Goal: Task Accomplishment & Management: Manage account settings

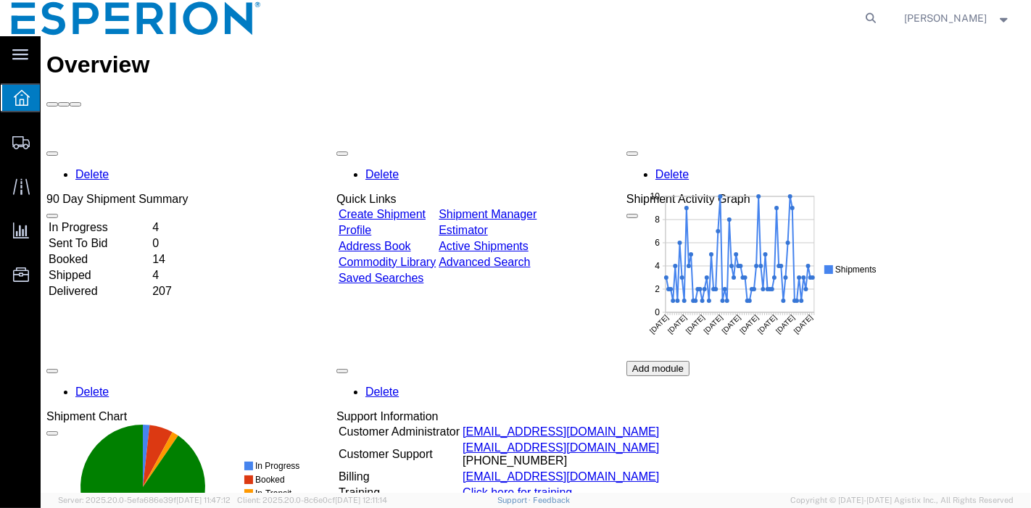
click at [93, 220] on td "In Progress" at bounding box center [98, 227] width 102 height 15
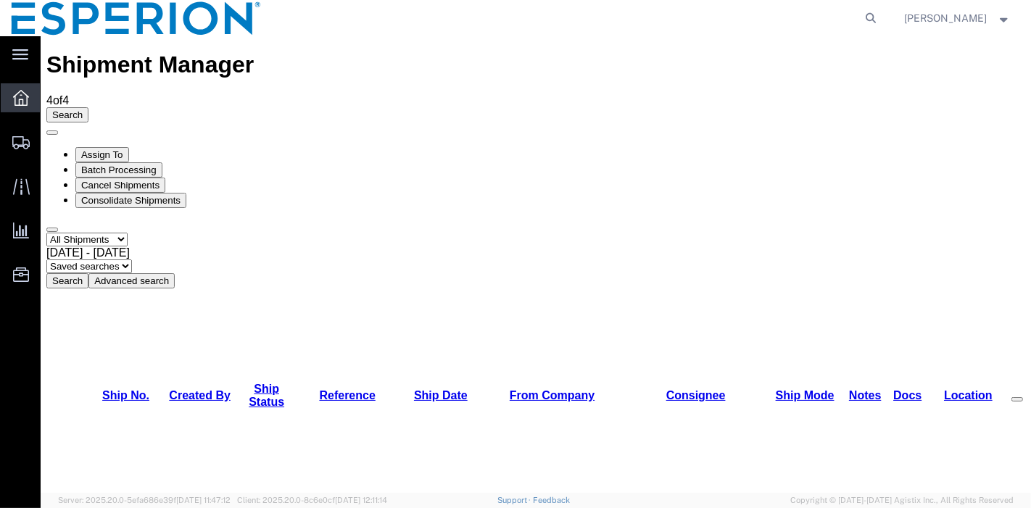
click at [50, 100] on span "Overview" at bounding box center [45, 97] width 10 height 29
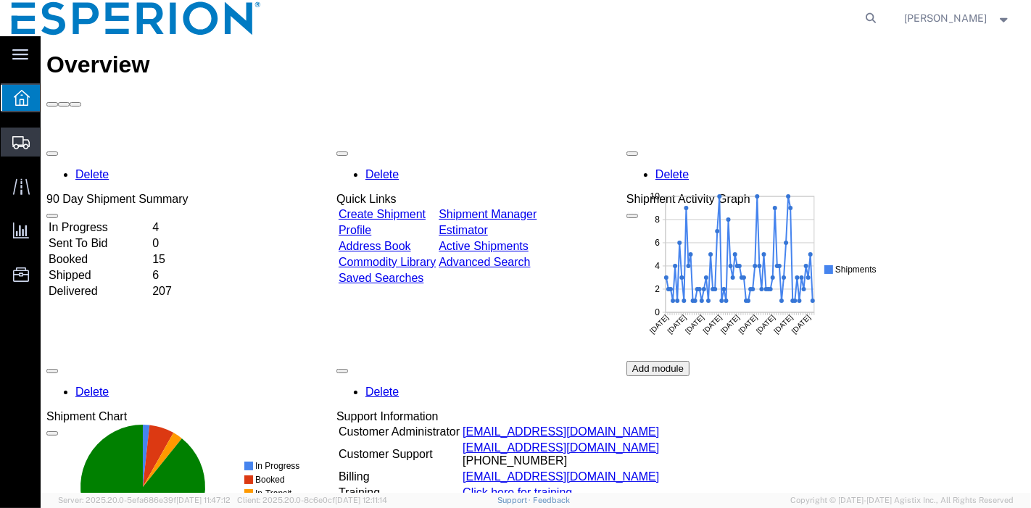
click at [0, 0] on span "Create Shipment" at bounding box center [0, 0] width 0 height 0
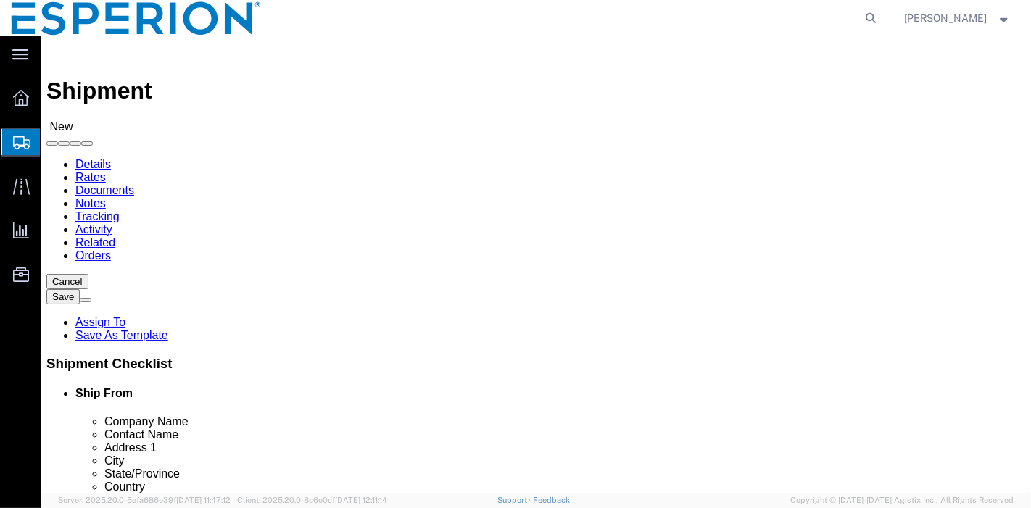
select select
click input "text"
type input "piramal"
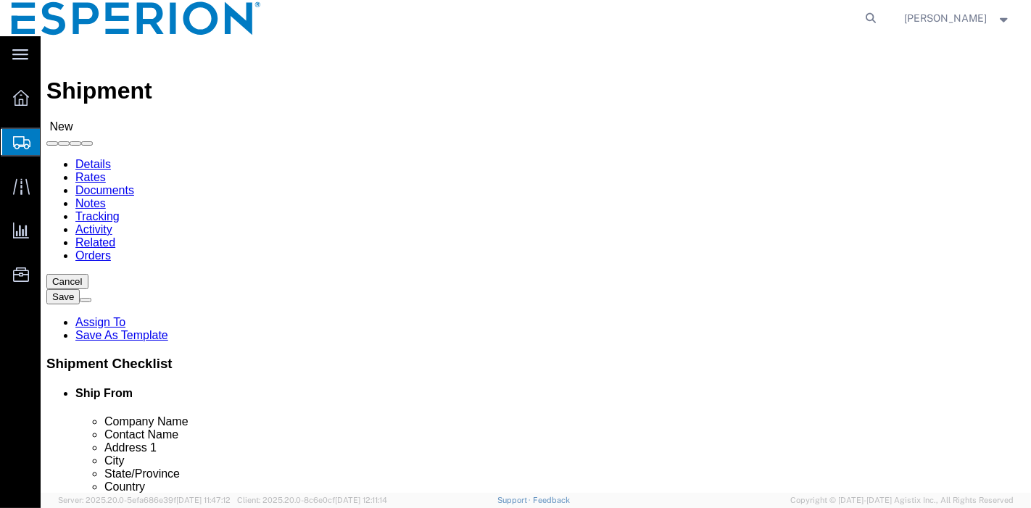
click p "- Piramal Pharma Limited - PTP - ([PERSON_NAME]) [STREET_ADDRESS] [GEOGRAPHIC_D…"
select select "MP"
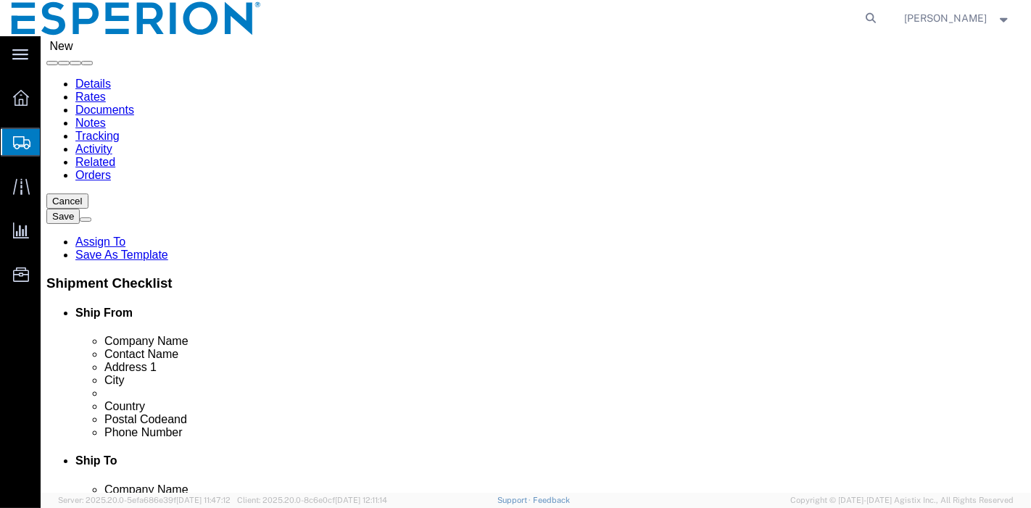
scroll to position [161, 0]
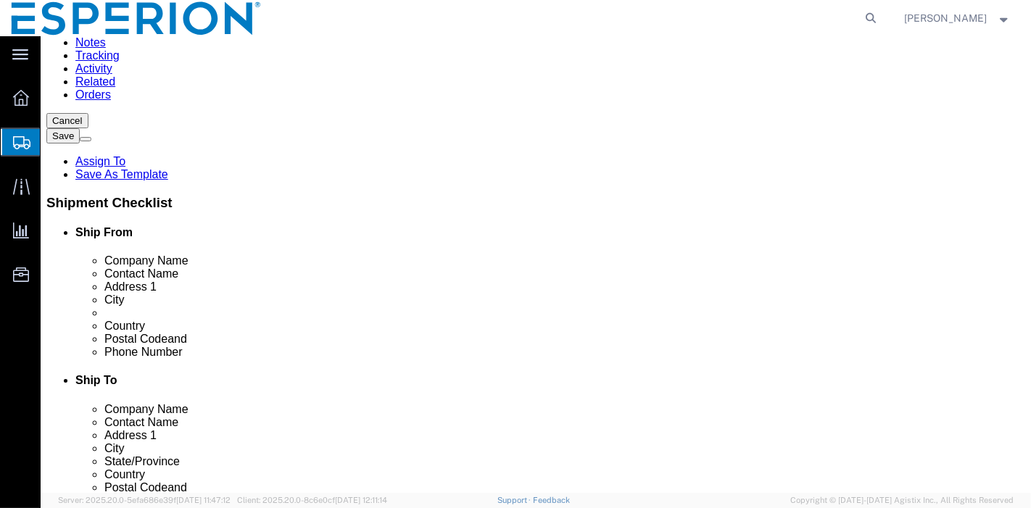
type input "Piramal Pharma Limited - PTP"
click input "checkbox"
checkbox input "false"
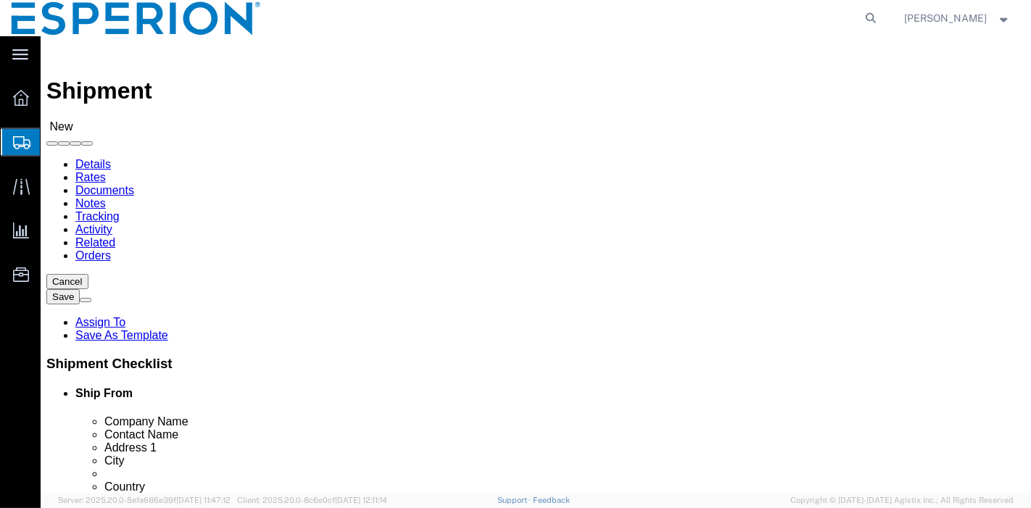
click input "text"
type input "sharp"
click p "- Sharp Clinical Services - ([PERSON_NAME]) [STREET_ADDRESS] , 12:00 AM - 12:00…"
select select "PA"
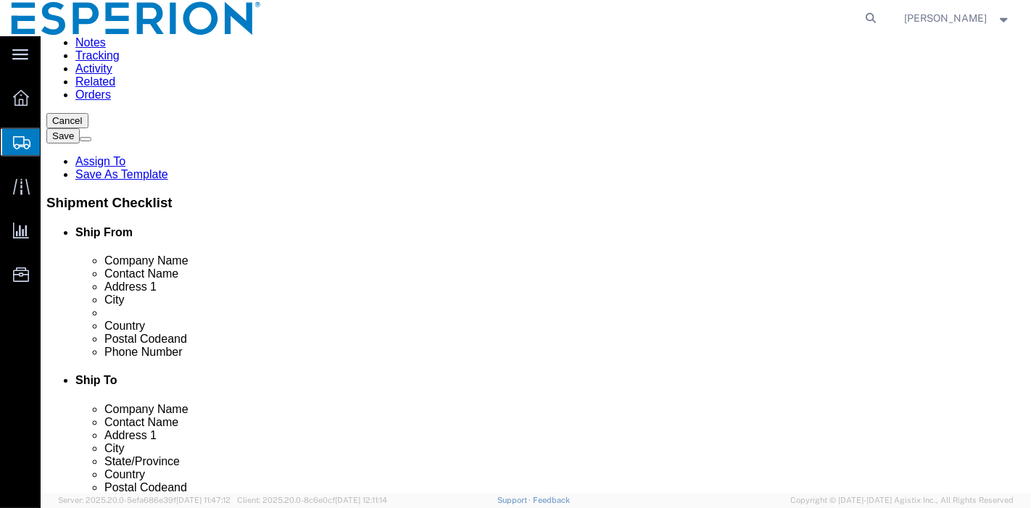
type input "Sharp Clinical Services"
click input "checkbox"
checkbox input "false"
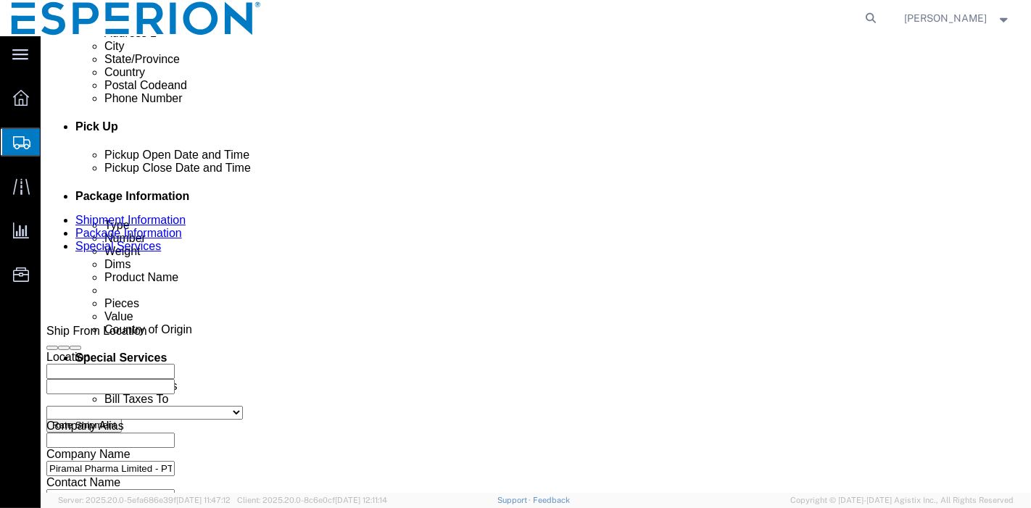
scroll to position [644, 0]
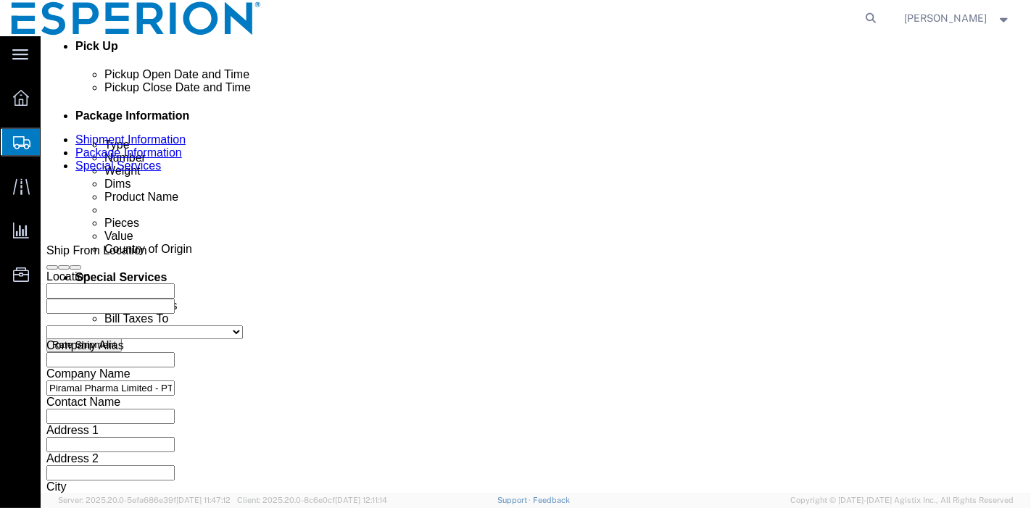
click input "text"
type input "SAMPLE"
click select "Select Account Type Activity ID Airline Appointment Number ASN Batch Request # …"
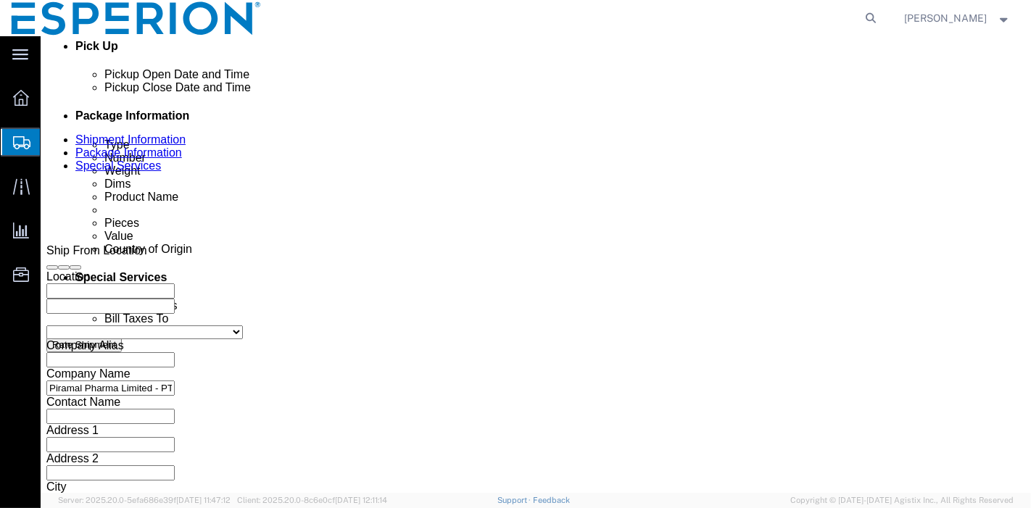
select select "PROJ"
click select "Select Account Type Activity ID Airline Appointment Number ASN Batch Request # …"
click input "text"
paste input "rBA Study (protocol 1002-087)"
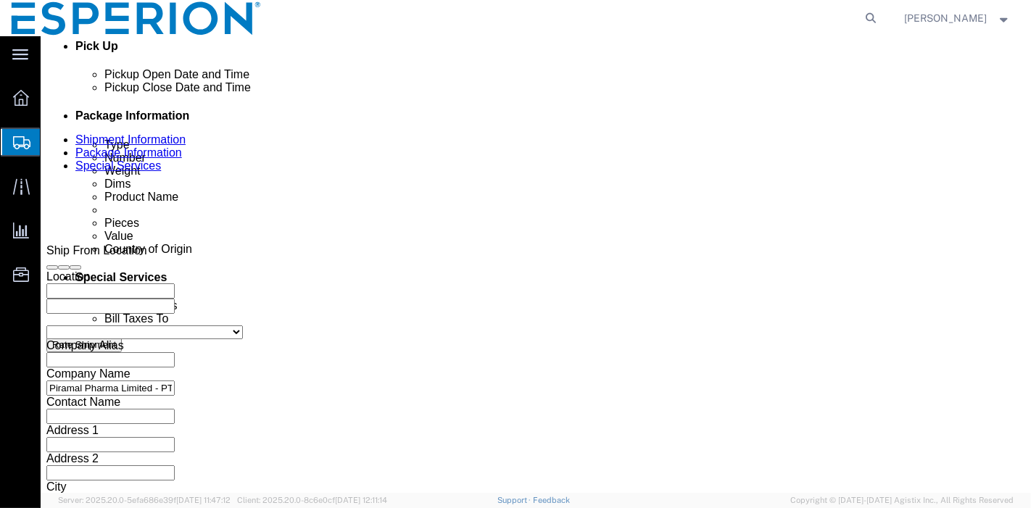
type input "rBA Study (protocol 1002-087"
click select "Select Account Type Activity ID Airline Appointment Number ASN Batch Request # …"
select select "LOT"
click select "Select Account Type Activity ID Airline Appointment Number ASN Batch Request # …"
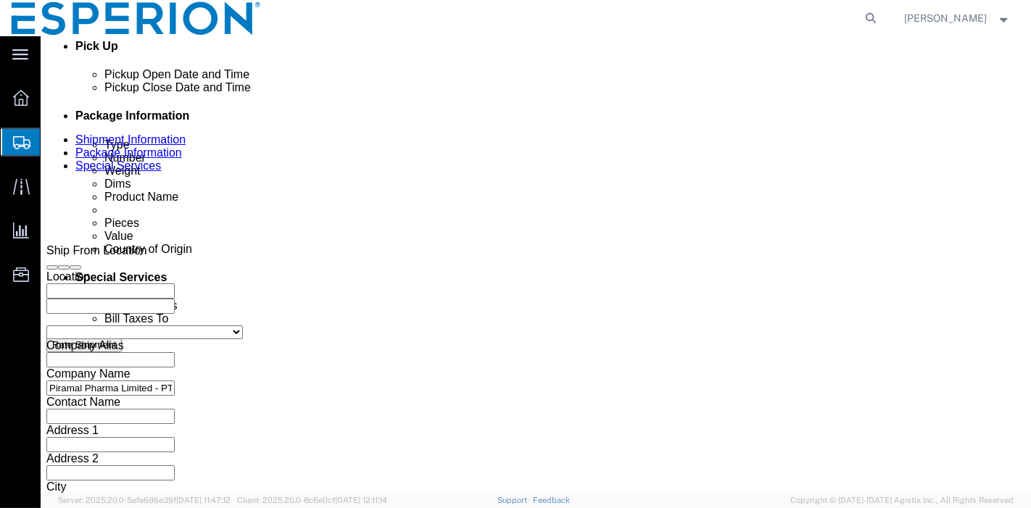
click input "text"
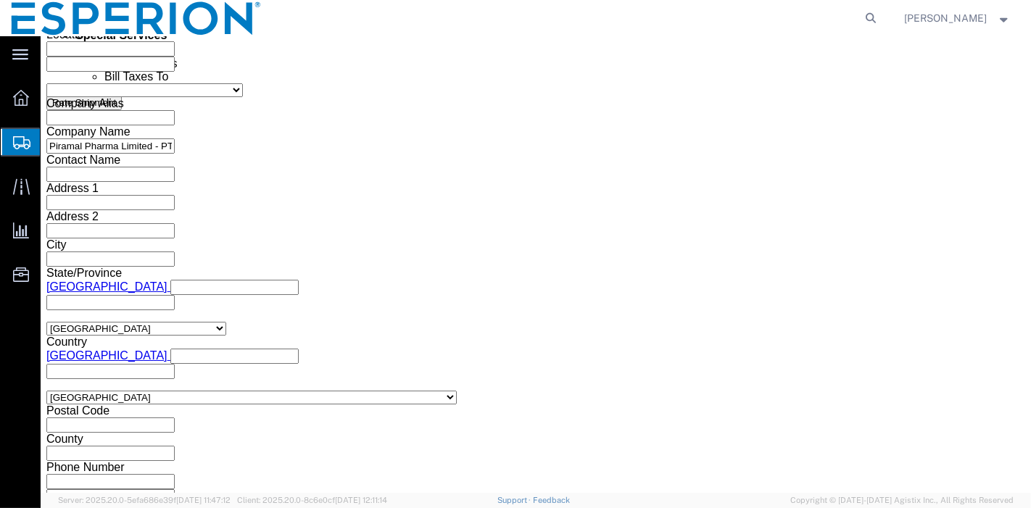
type input "121973"
click select "Select Air Less than Truckload Multi-Leg Ocean Freight Rail Small Parcel Truckl…"
select select "SMAL"
click select "Select Air Less than Truckload Multi-Leg Ocean Freight Rail Small Parcel Truckl…"
click button "Continue"
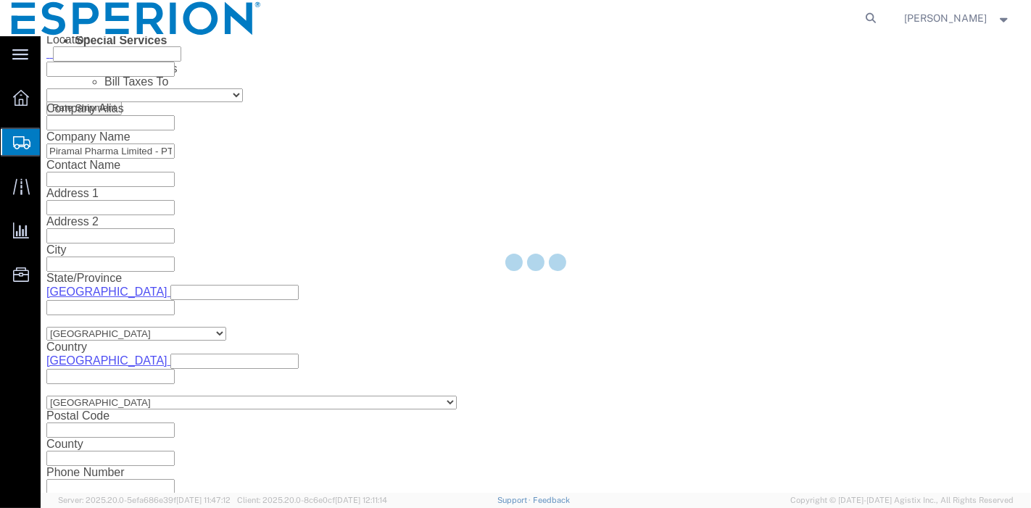
scroll to position [30, 0]
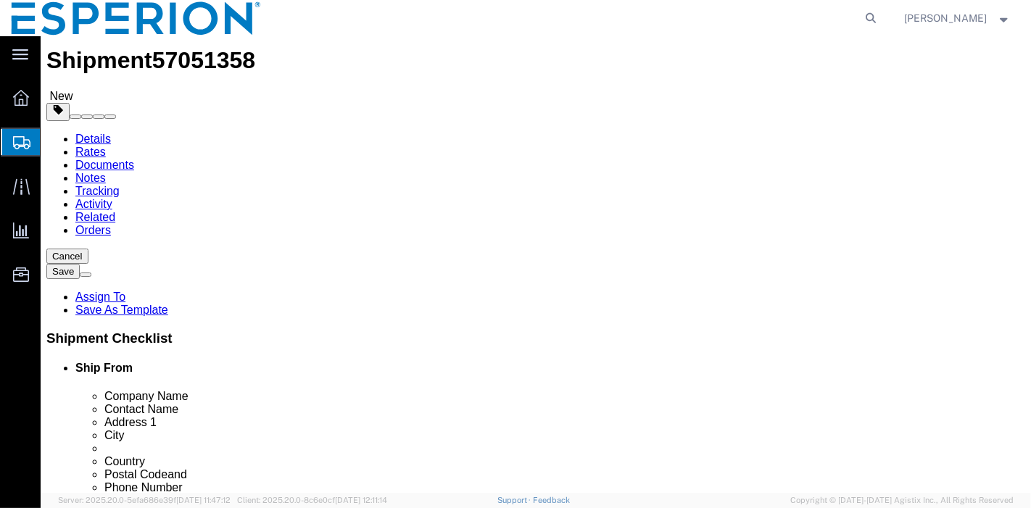
click select "Select Bale(s) Basket(s) Bolt(s) Bottle(s) Buckets Bulk Bundle(s) Can(s) Cardbo…"
select select "CRTN"
click select "Select Bale(s) Basket(s) Bolt(s) Bottle(s) Buckets Bulk Bundle(s) Can(s) Cardbo…"
click select "Select cm ft in"
select select "CM"
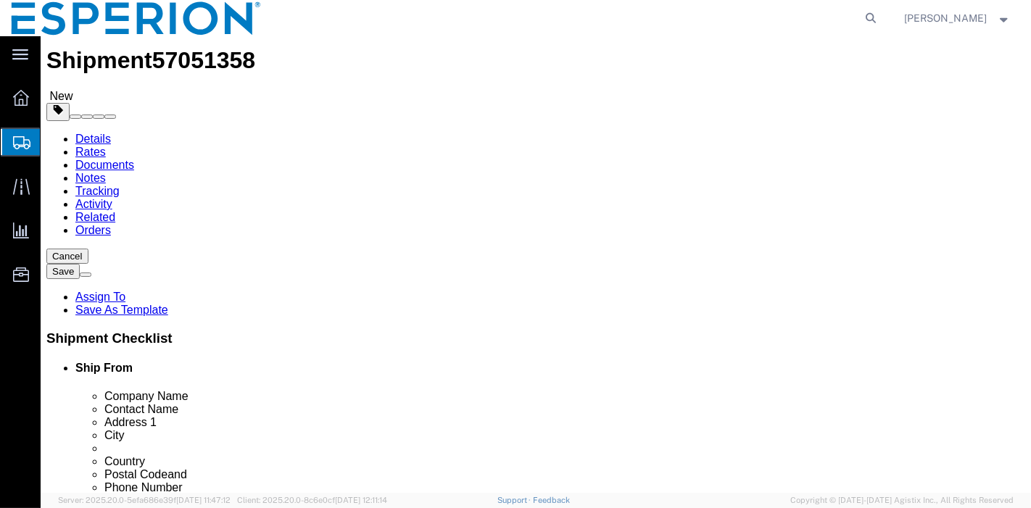
click select "Select cm ft in"
click input "checkbox"
checkbox input "true"
type input "FROM_15_TO_25"
click select "Select kgs lbs"
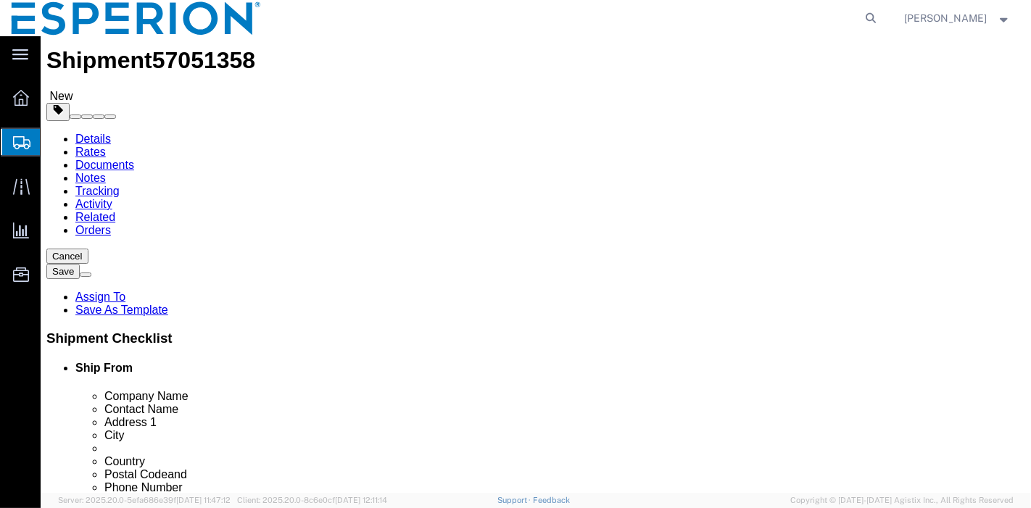
select select "KGS"
click select "Select kgs lbs"
click select "Select Bale(s) Basket(s) Bolt(s) Bottle(s) Buckets Bulk Bundle(s) Can(s) Cardbo…"
click div "1 x Carton(s) Package Type Select Bale(s) Basket(s) Bolt(s) Bottle(s) Buckets B…"
click input "text"
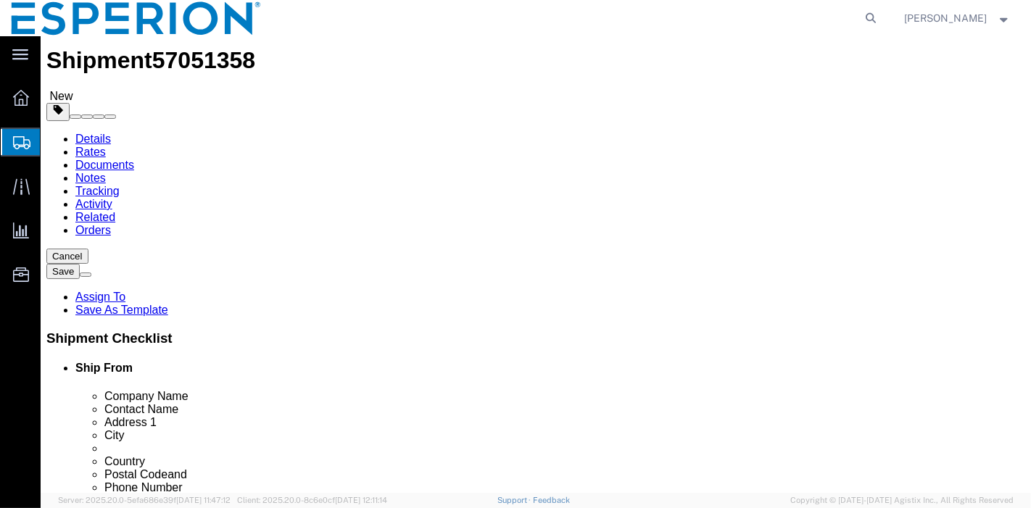
click input "text"
type input "32"
click input "text"
type input "32"
click input "text"
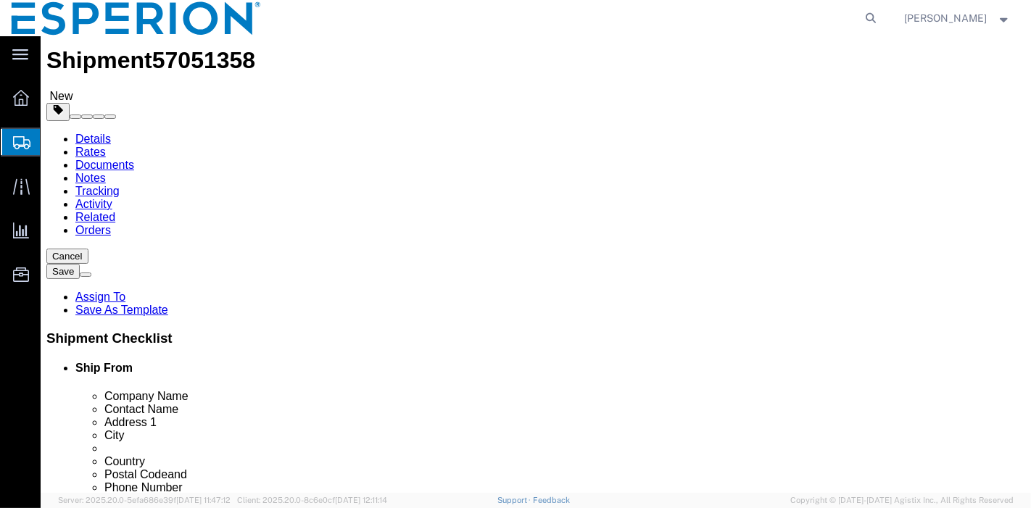
type input "35"
drag, startPoint x: 164, startPoint y: 330, endPoint x: 100, endPoint y: 330, distance: 63.8
click div "Weight 0.00 Select kgs lbs Ship. t°"
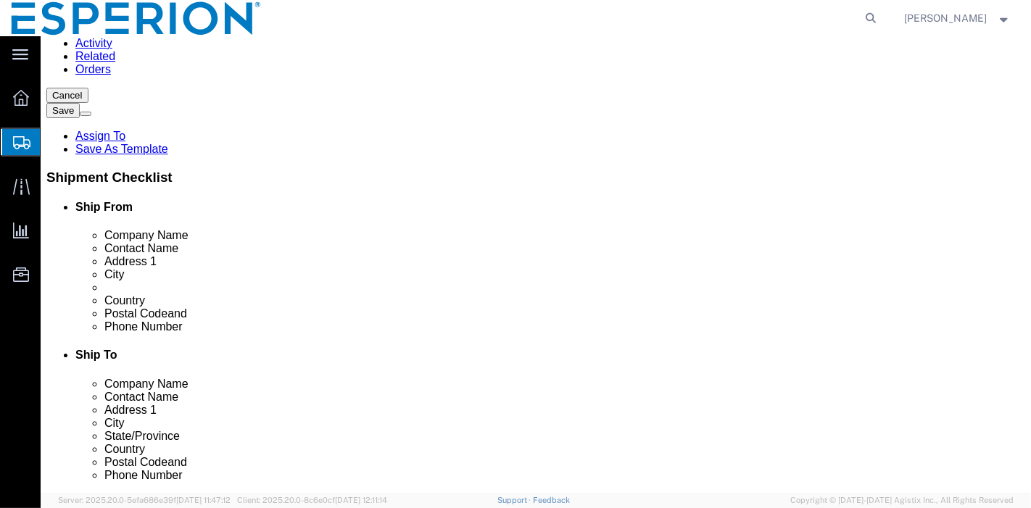
scroll to position [227, 0]
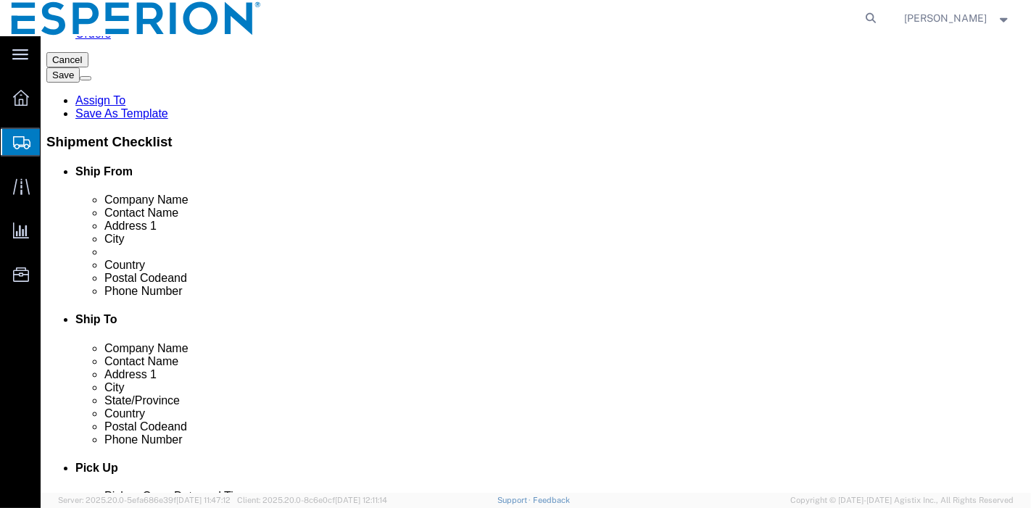
type input "8.600"
click link "Add Content"
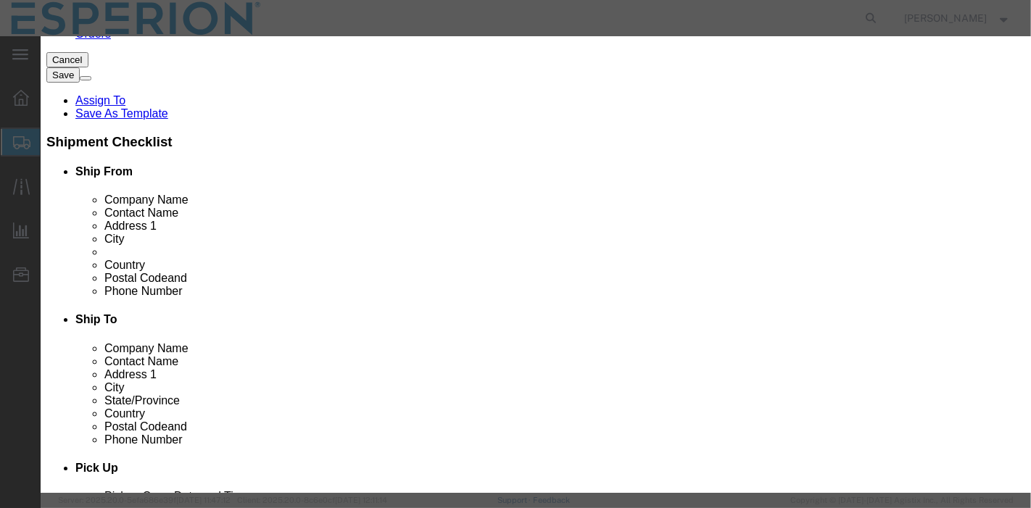
click input "text"
type input "NEXLIZ"
click td "Model:"
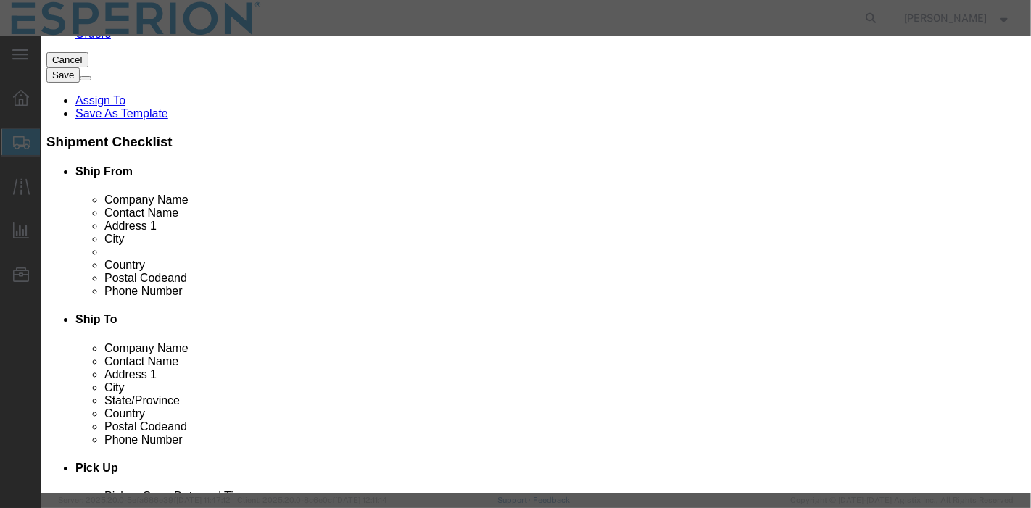
type input "1"
select select "TAB"
type input "0.21"
select select "USD"
select select "PHARMA"
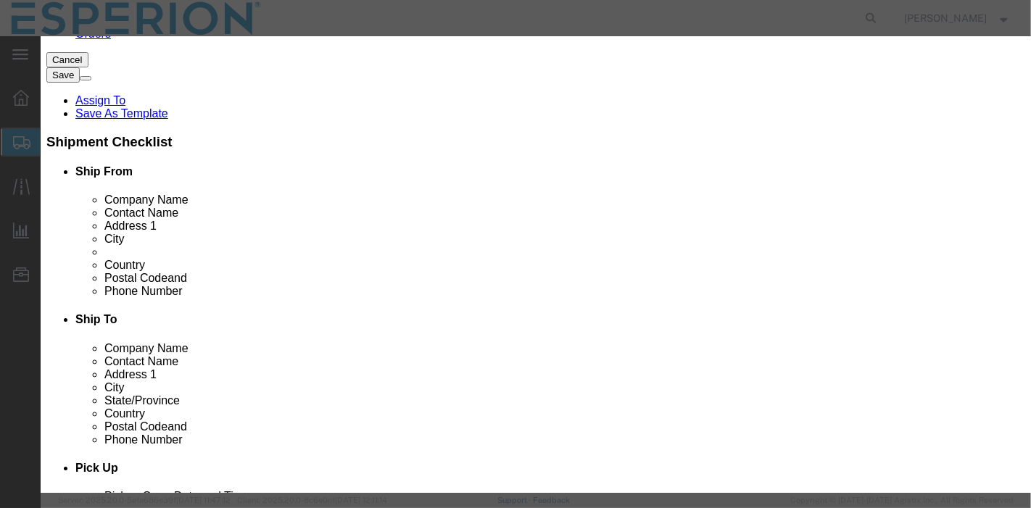
select select "IN"
type input "FROM_15_TO_25"
type input "[PHONE_NUMBER]"
type input "3004.90.9221"
type input "EAR99"
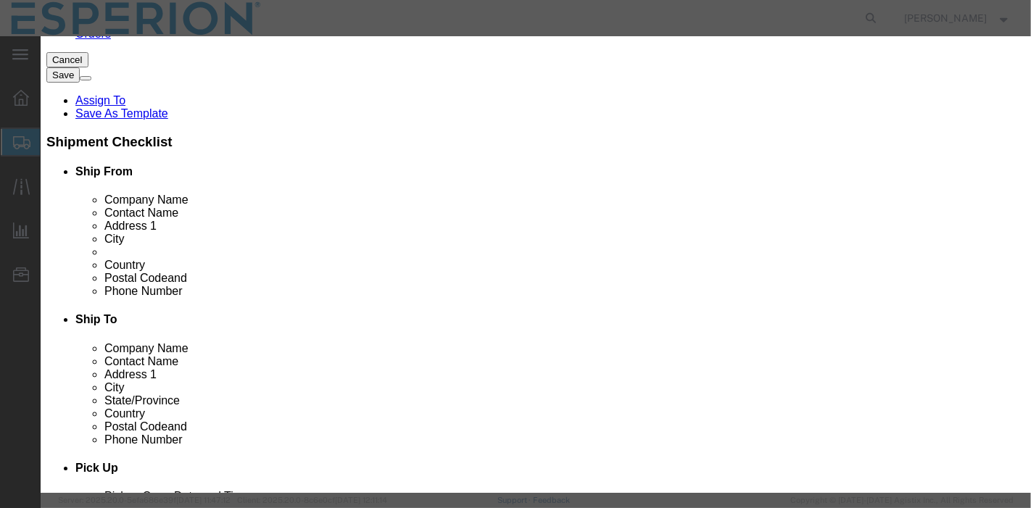
select select
type input "3004.90.9220"
type input "EAR99"
type input "[MEDICAL_DATA] Bulk Drug Product"
type input "Bulk DP"
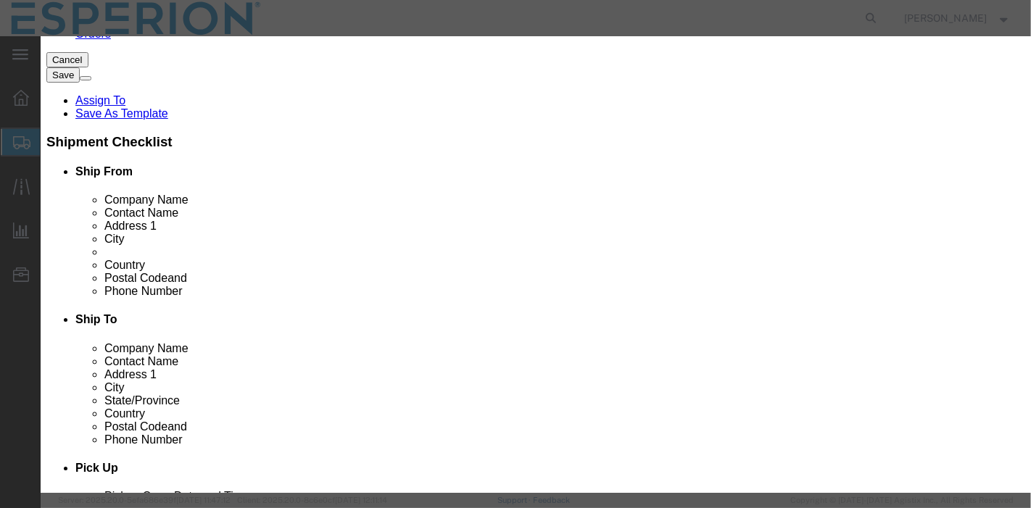
type textarea "Cardiovascular Medicament"
type input "[MEDICAL_DATA] Bulk Drug Product"
click input "text"
type input "121973"
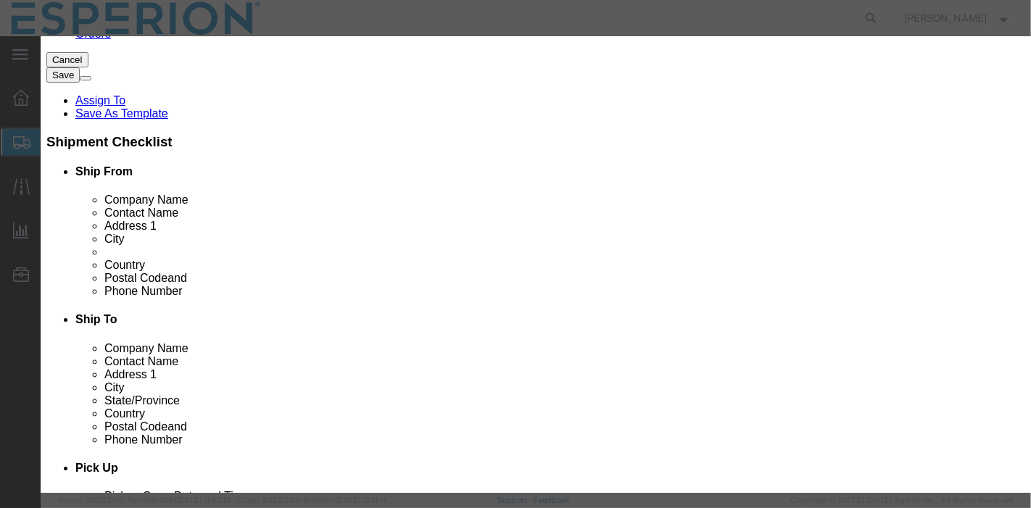
click input "text"
type input "121973"
click input "1"
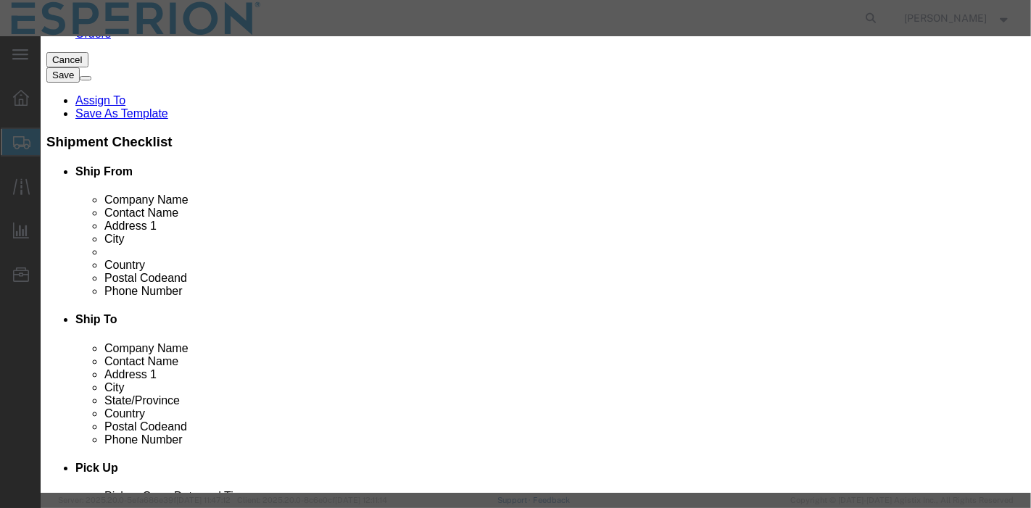
type input "18004"
type input "3780.84"
click button "Save & Close"
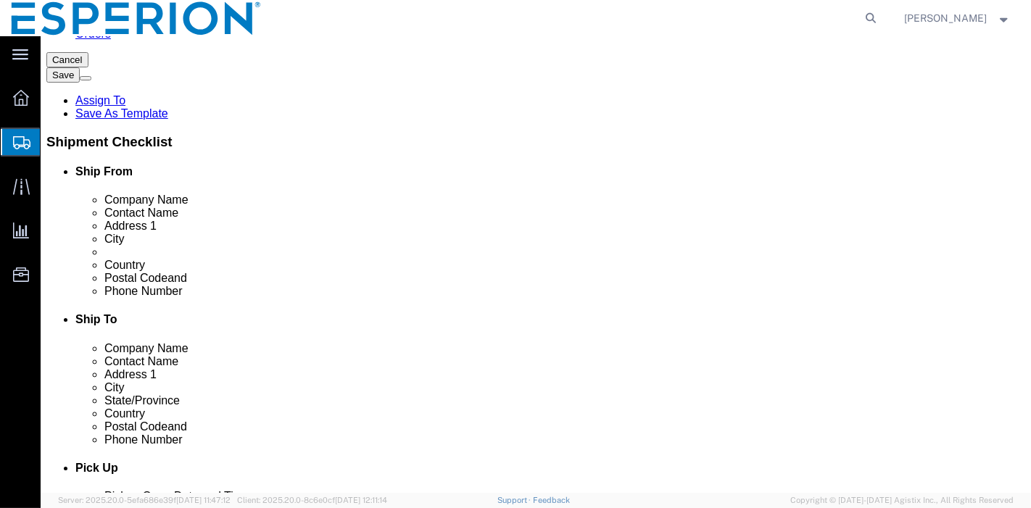
scroll to position [358, 0]
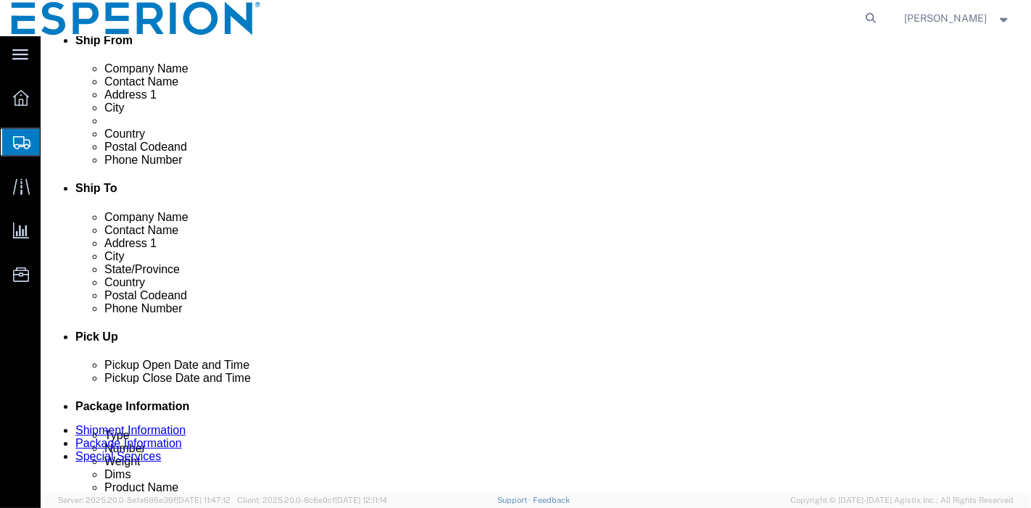
click button "Continue"
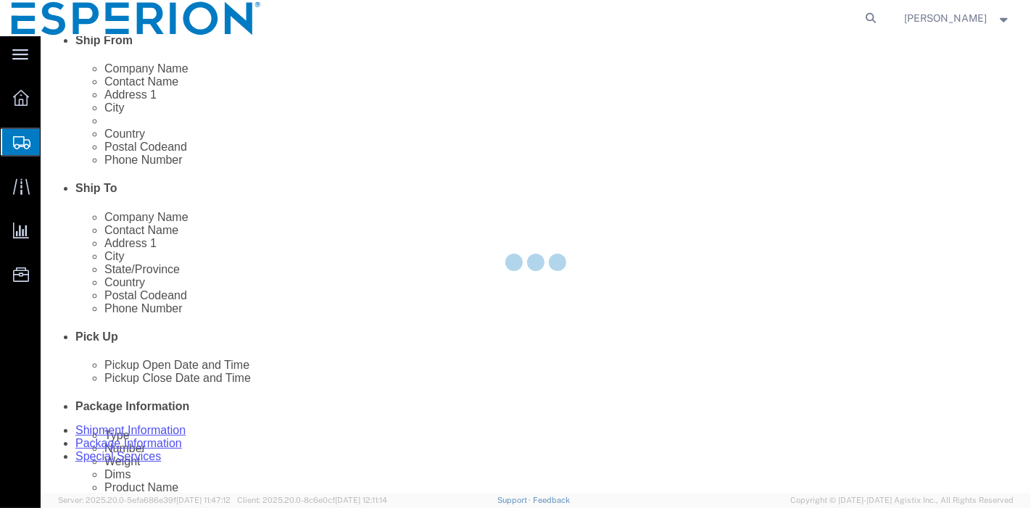
select select
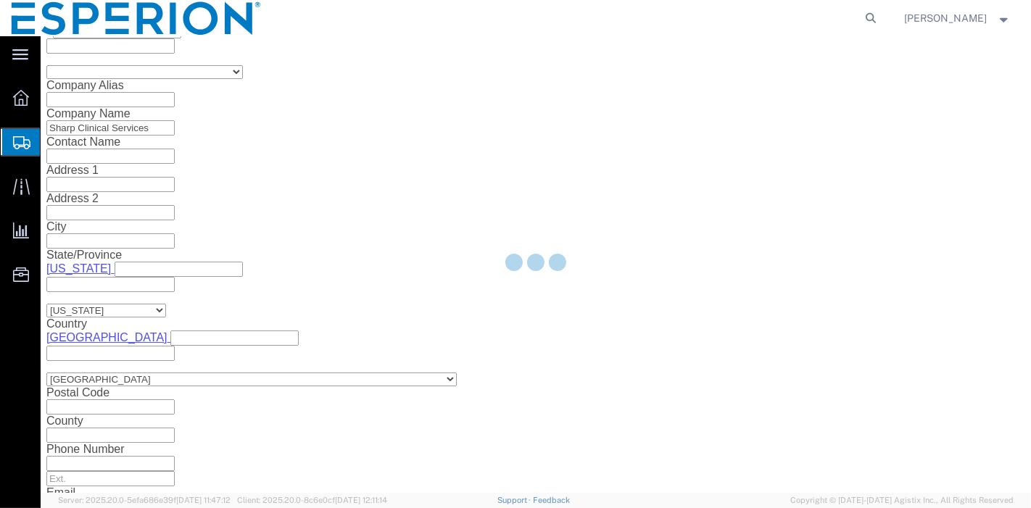
scroll to position [1705, 0]
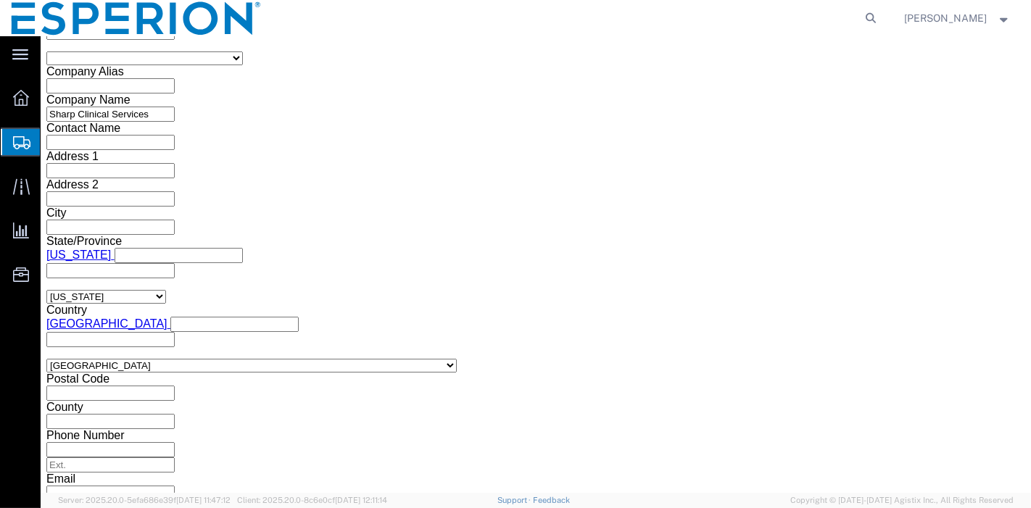
click button "Rate Shipment"
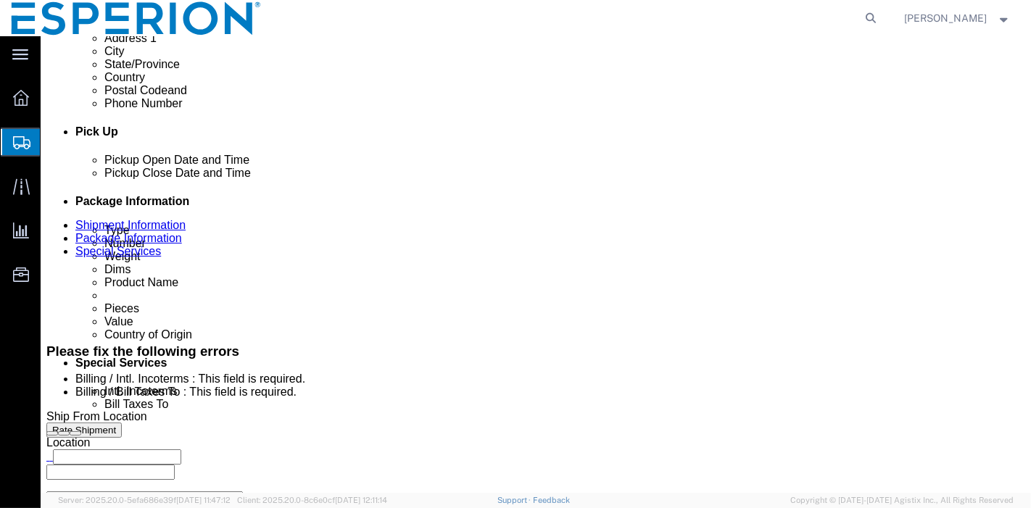
scroll to position [806, 0]
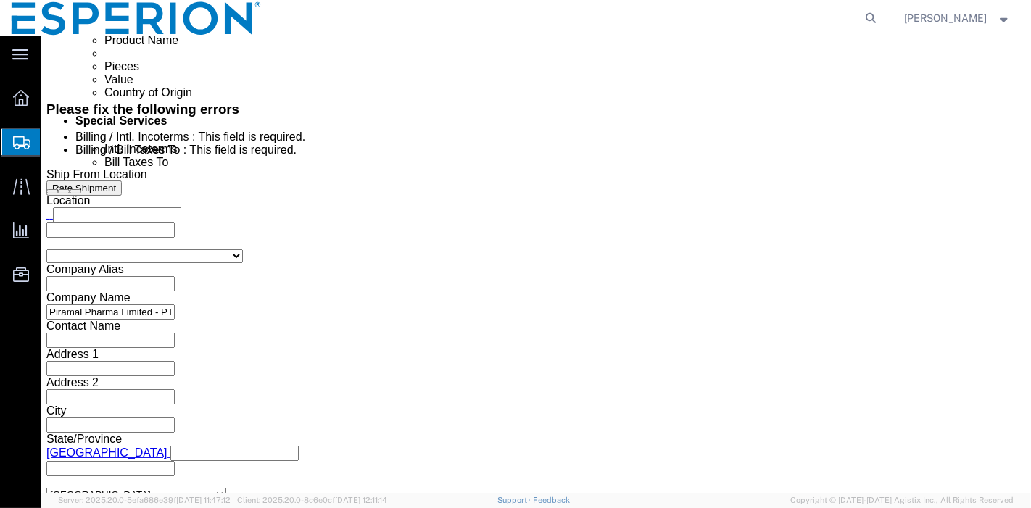
click select "Select Carriage Insurance Paid Carriage Paid To Cost and Freight Cost Insurance…"
select select "DAP"
click select "Select Carriage Insurance Paid Carriage Paid To Cost and Freight Cost Insurance…"
select select "SHIP"
select select "RCPN"
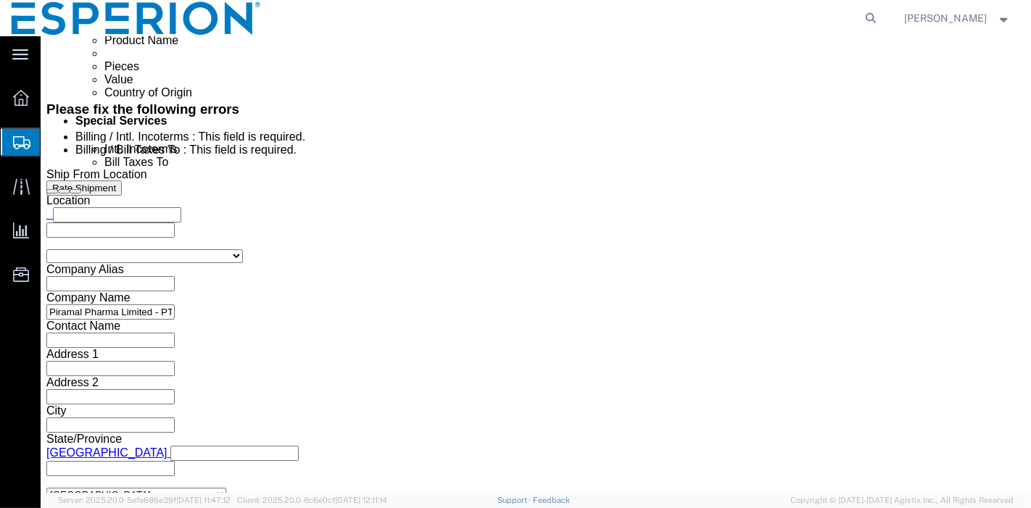
scroll to position [789, 0]
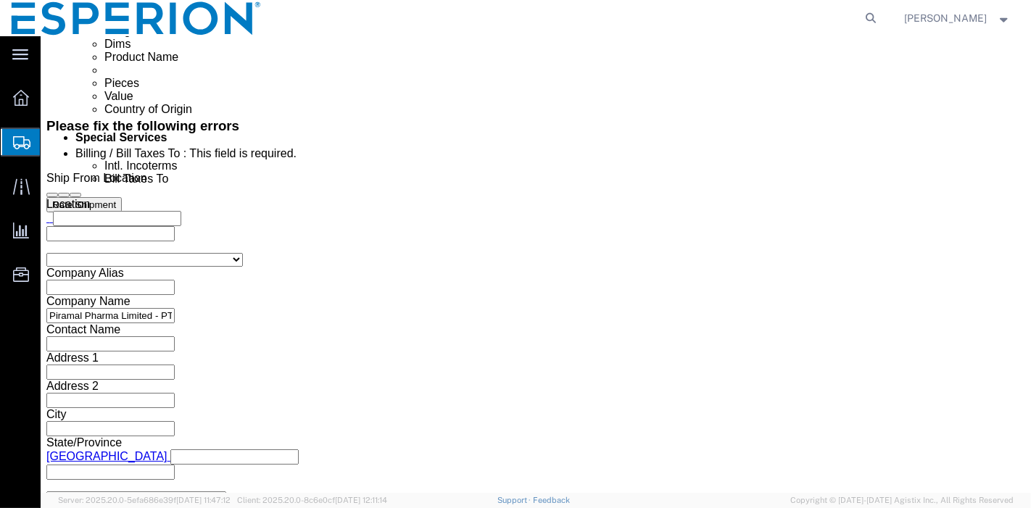
click input "text"
paste input "[GEOGRAPHIC_DATA], [GEOGRAPHIC_DATA] 18020"
type input "sharp,[GEOGRAPHIC_DATA], [GEOGRAPHIC_DATA] 18020 [GEOGRAPHIC_DATA]"
click select "Select Recipient Account Sender/Shipper Third Party Account"
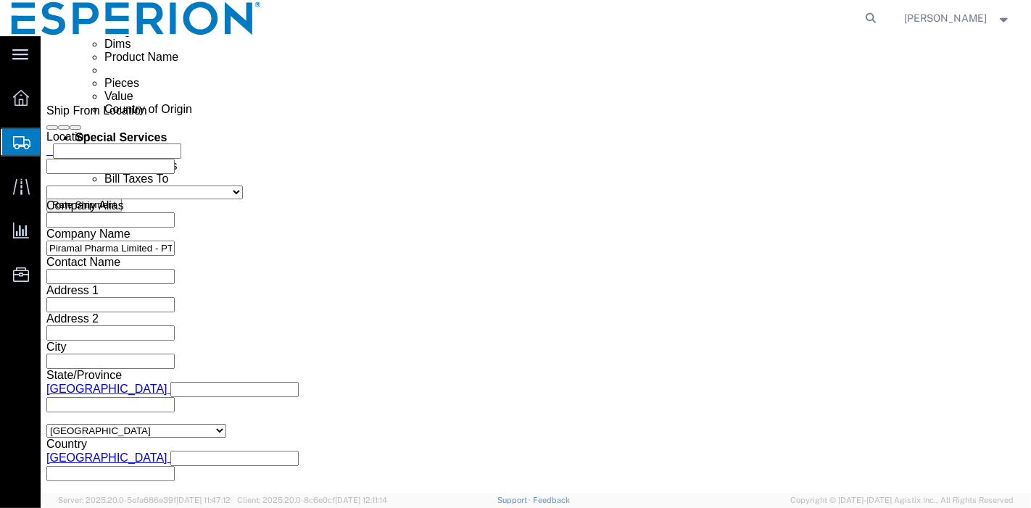
scroll to position [729, 0]
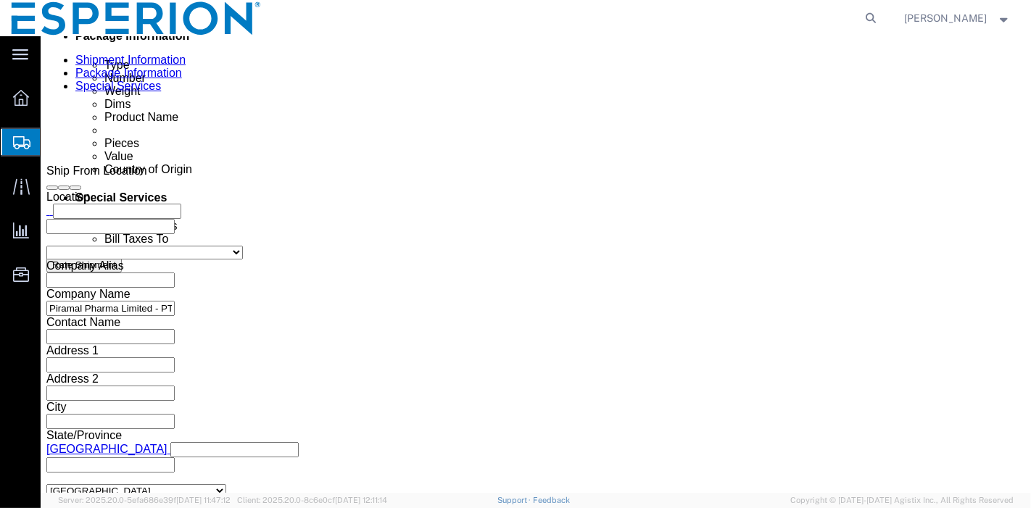
select select "SHIP"
click select "Select Recipient Account Sender/Shipper Third Party Account"
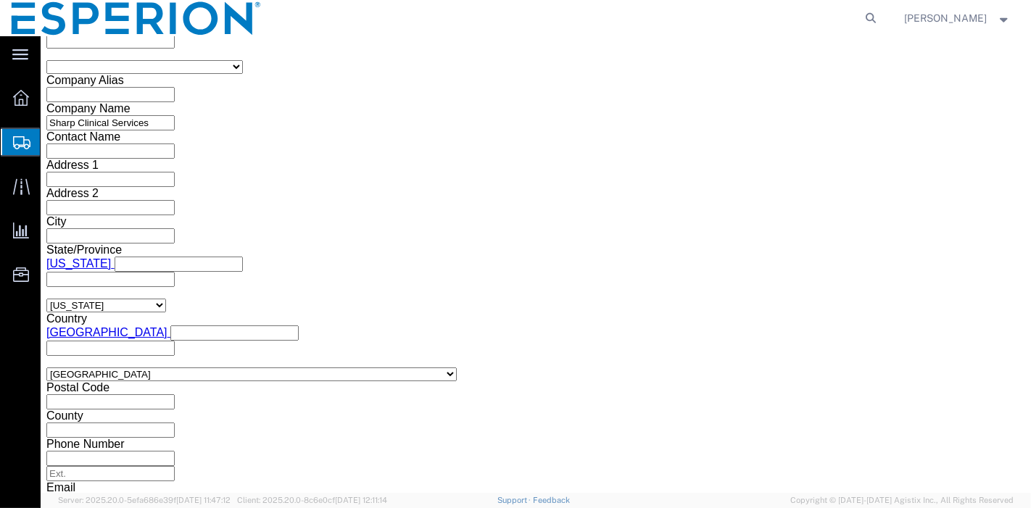
scroll to position [1705, 0]
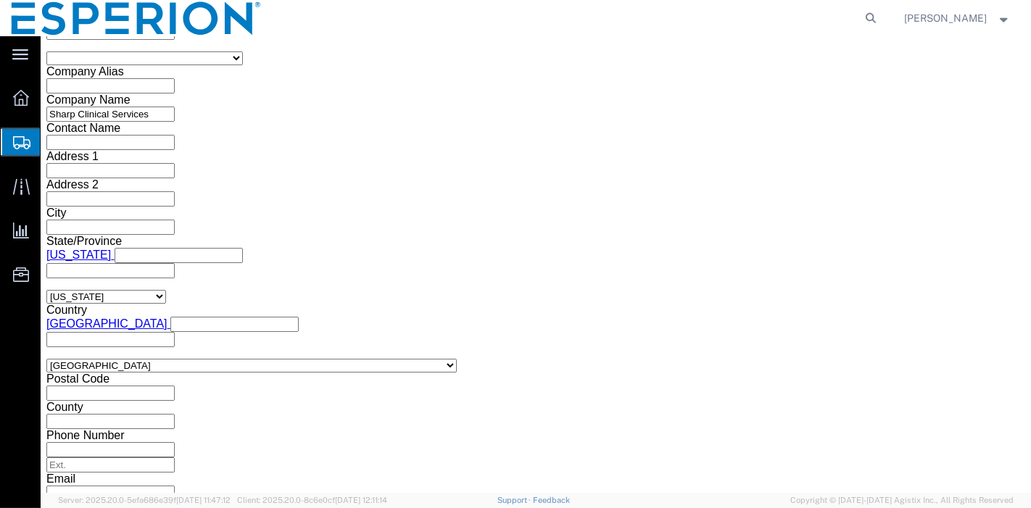
click button "Rate Shipment"
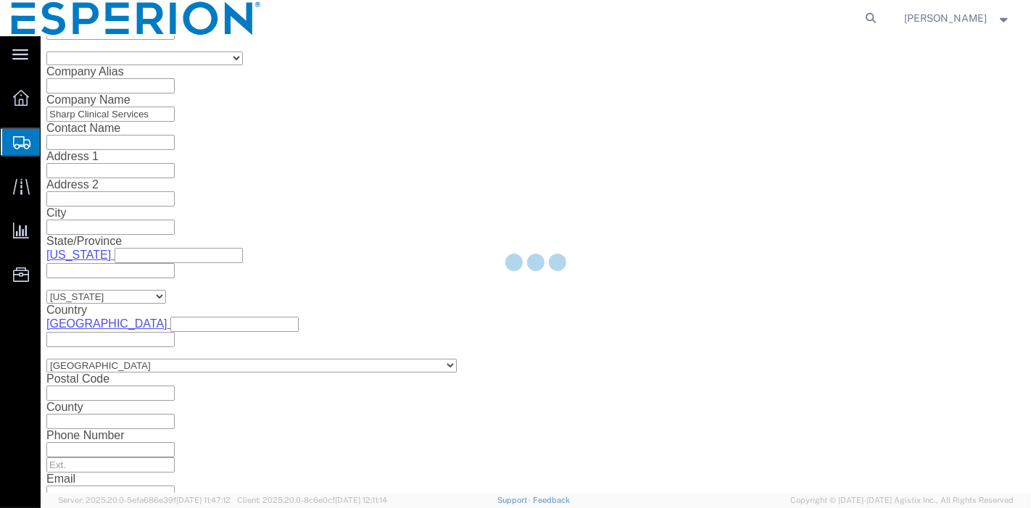
scroll to position [0, 0]
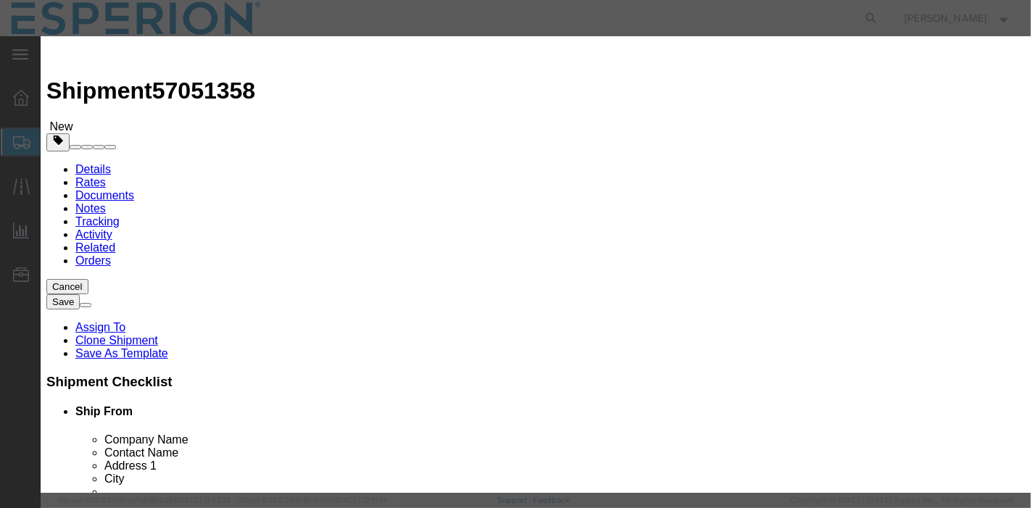
select select "2322"
select select "10474"
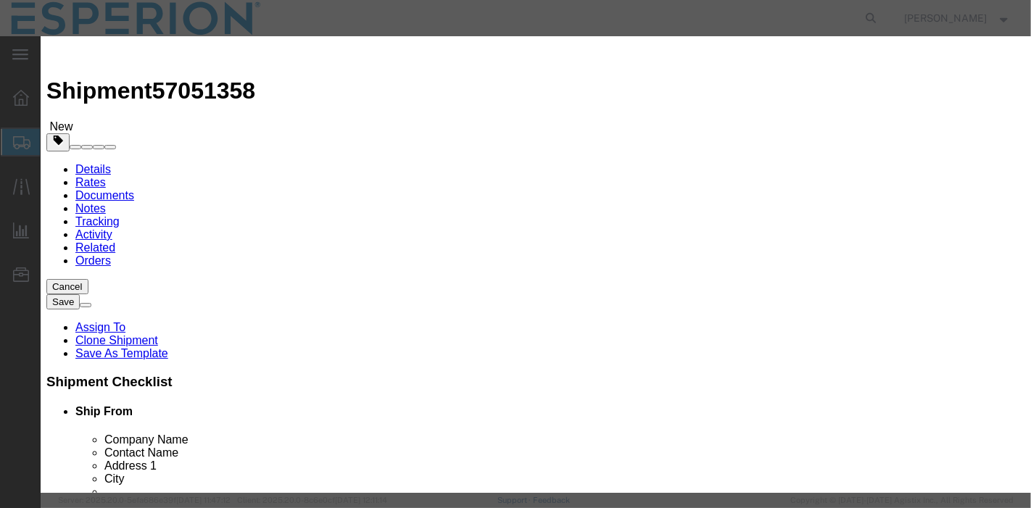
paste input "927471369"
type input "927471369"
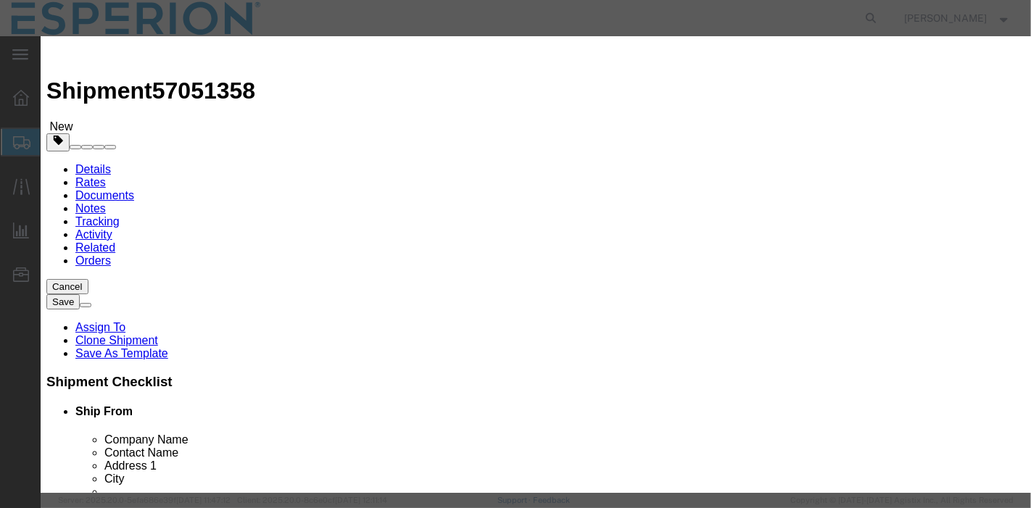
type input "ABREAUX"
type input "[PHONE_NUMBER]"
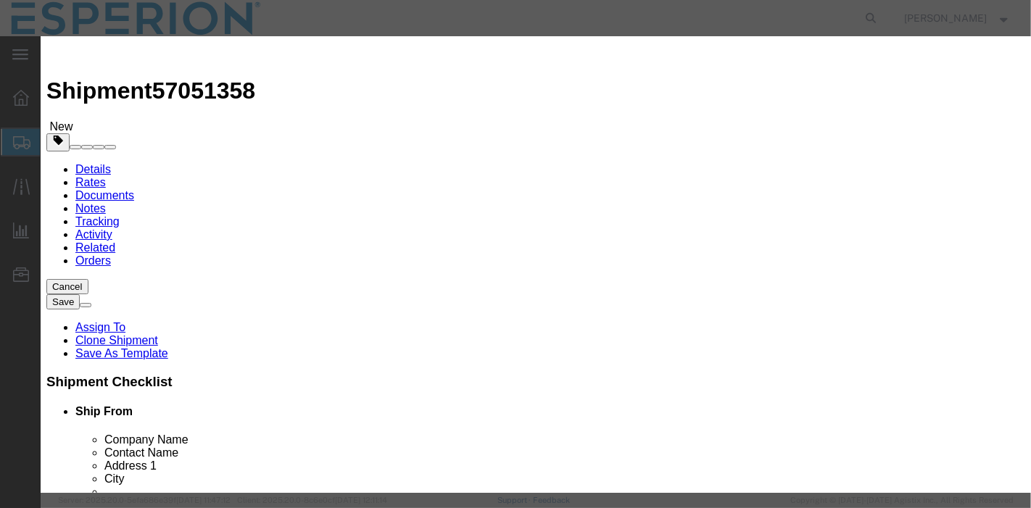
type input "[DATE]"
select select "0100"
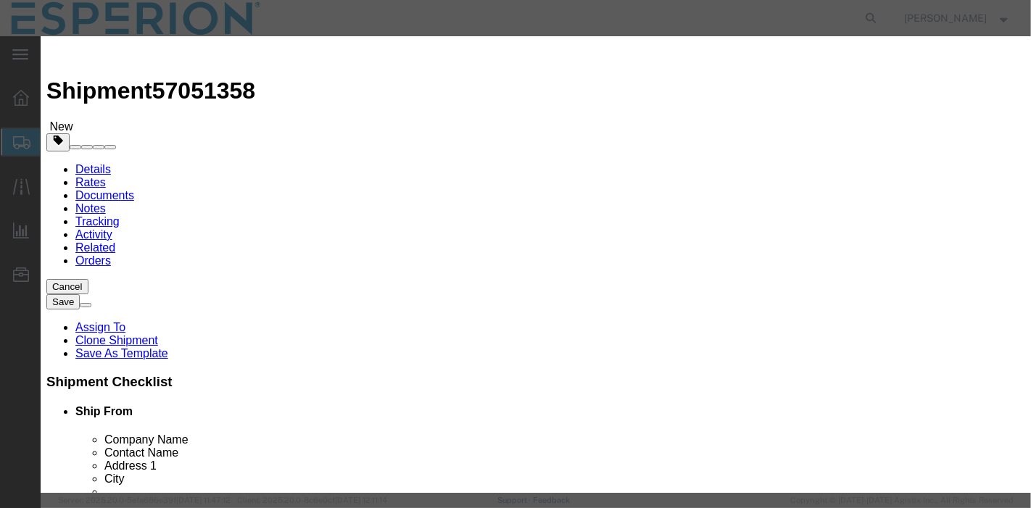
scroll to position [157, 0]
type input "[DATE]"
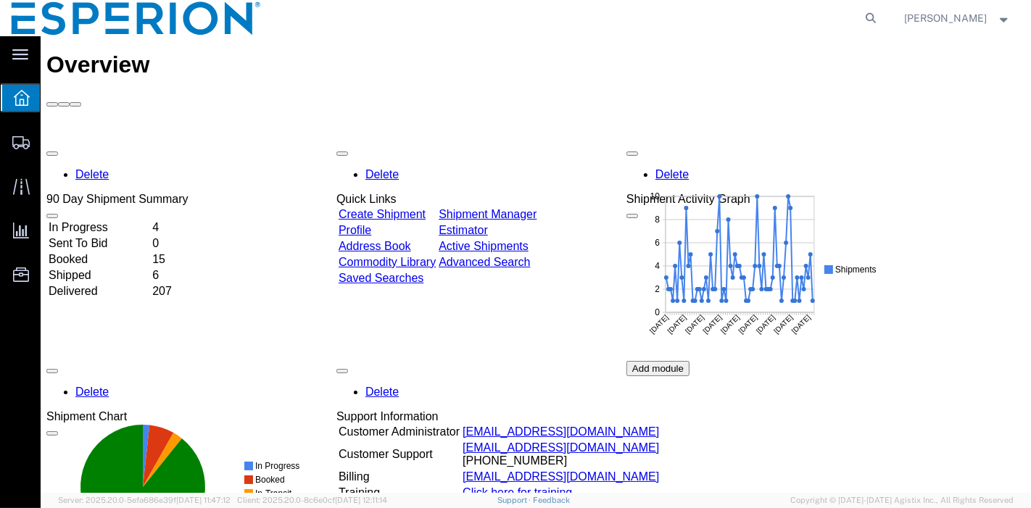
click at [109, 219] on div "In Progress 4 Sent To Bid 0 Booked 15 Shipped 6 Delivered 207" at bounding box center [117, 308] width 142 height 179
click at [117, 220] on td "In Progress" at bounding box center [98, 227] width 102 height 15
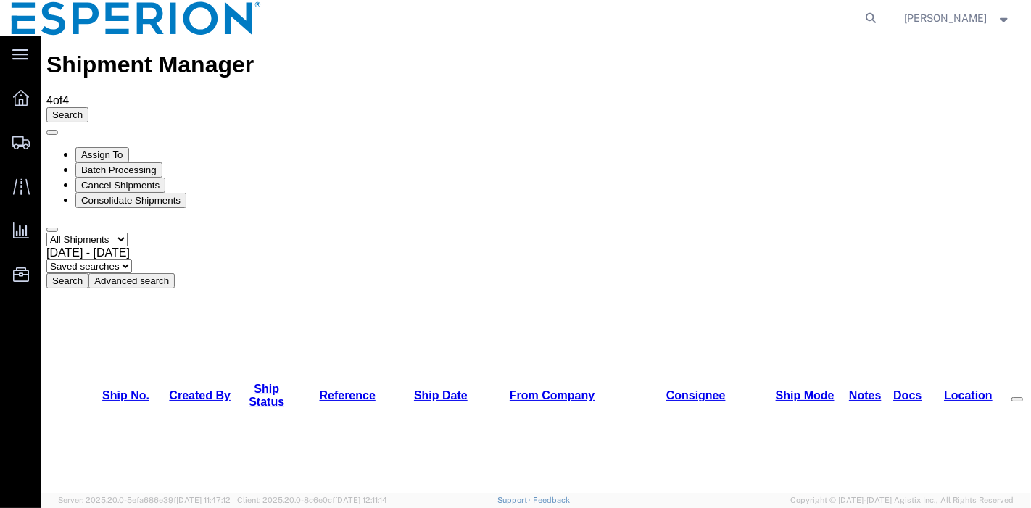
click at [119, 233] on select "Select status Active All Shipments Approved Booked Canceled Delivered Denied Ne…" at bounding box center [86, 240] width 81 height 14
select select "BOOKED"
click at [46, 233] on select "Select status Active All Shipments Approved Booked Canceled Delivered Denied Ne…" at bounding box center [86, 240] width 81 height 14
click at [88, 273] on button "Search" at bounding box center [67, 280] width 42 height 15
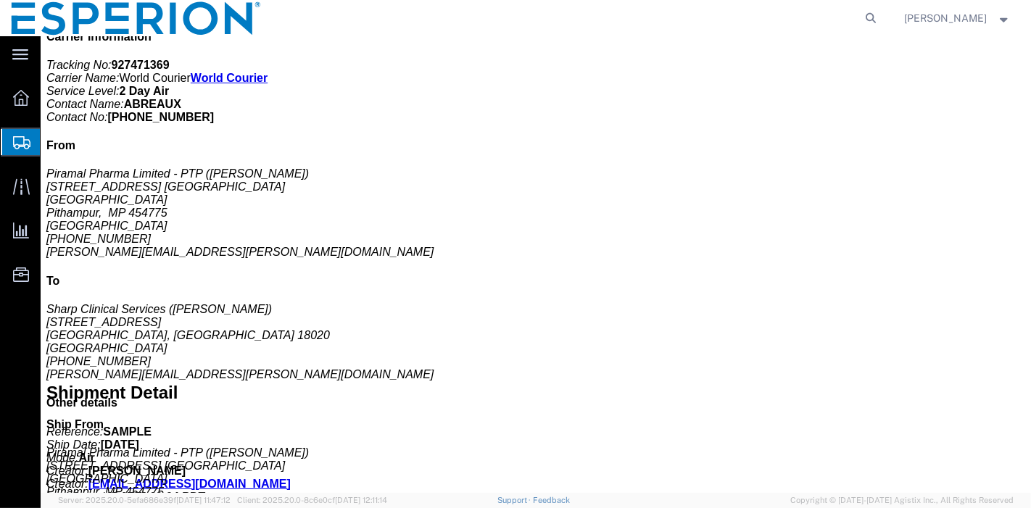
scroll to position [483, 0]
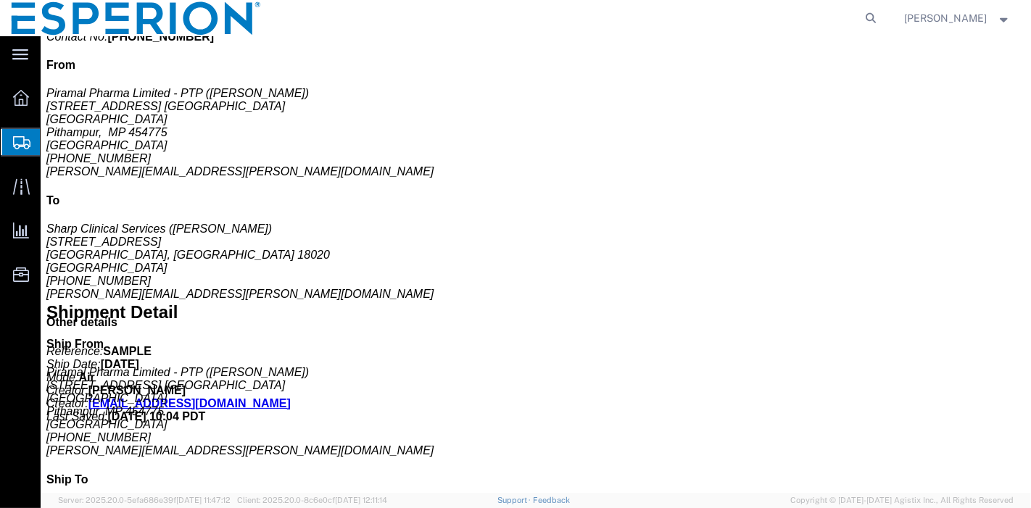
click span "button"
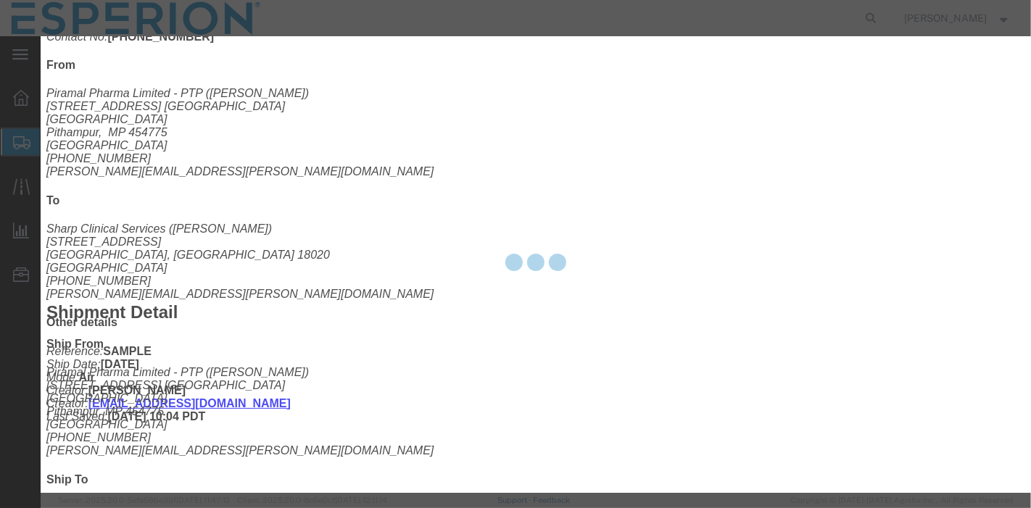
type input "FROM_15_TO_25"
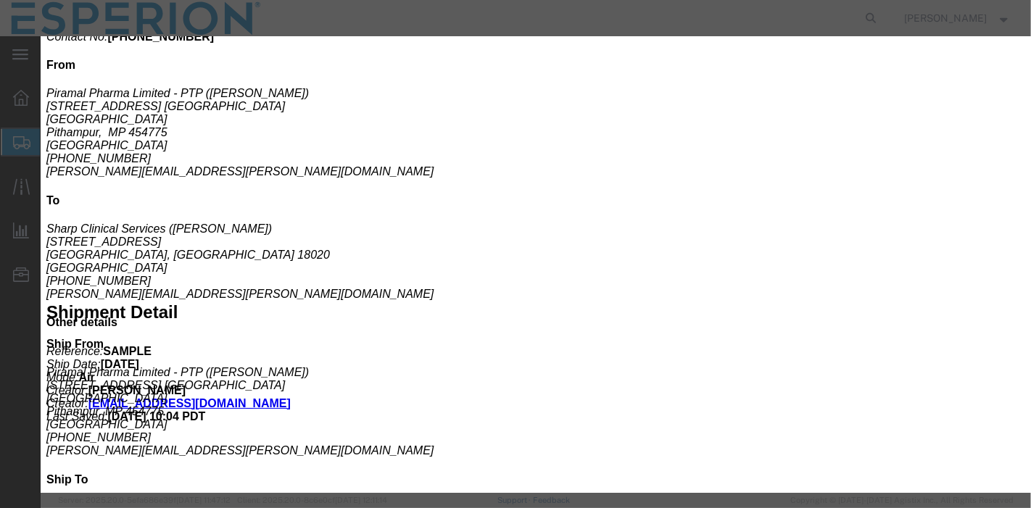
scroll to position [762, 0]
click button "Save & Close"
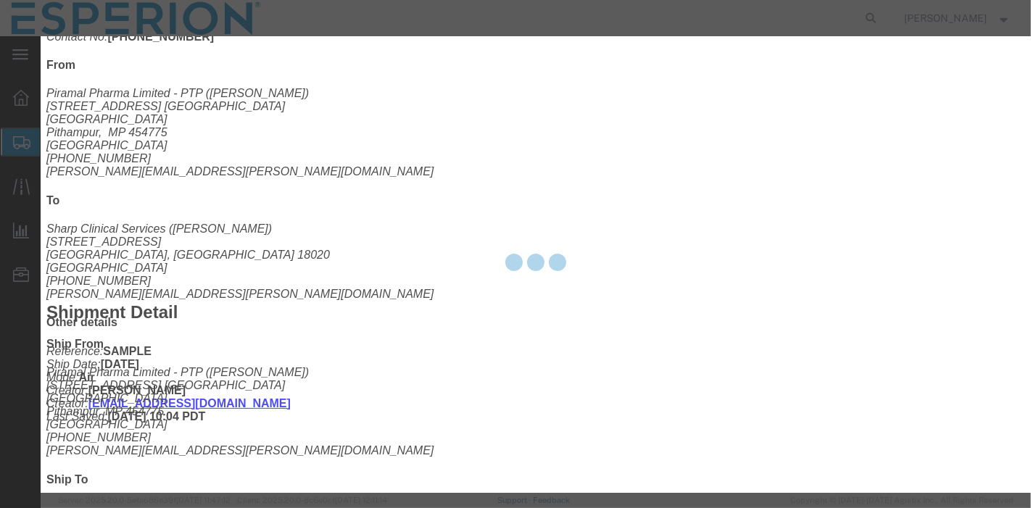
click at [906, 416] on div at bounding box center [536, 264] width 991 height 457
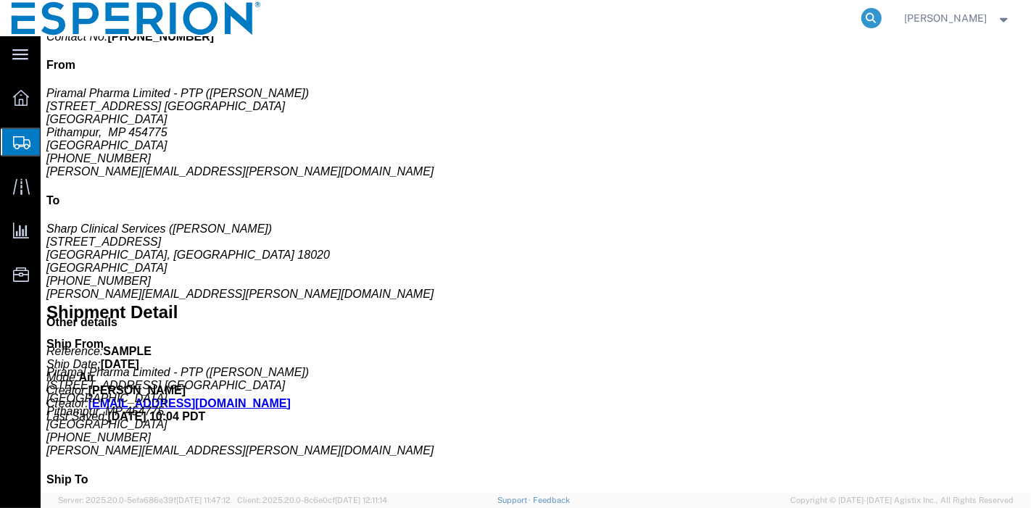
click at [878, 18] on icon at bounding box center [872, 18] width 20 height 20
click at [830, 24] on input "search" at bounding box center [641, 18] width 441 height 35
paste input "55866626"
type input "55866626"
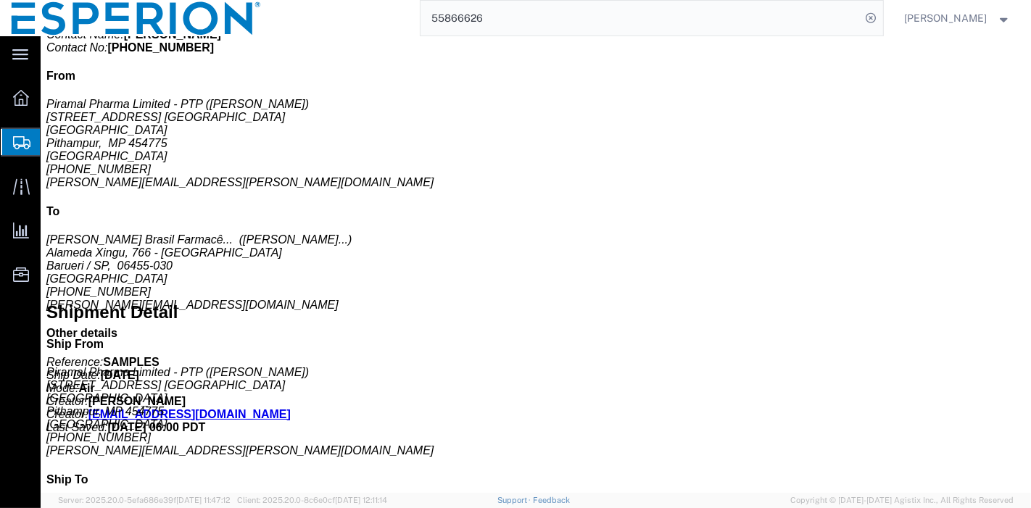
click b "2.00"
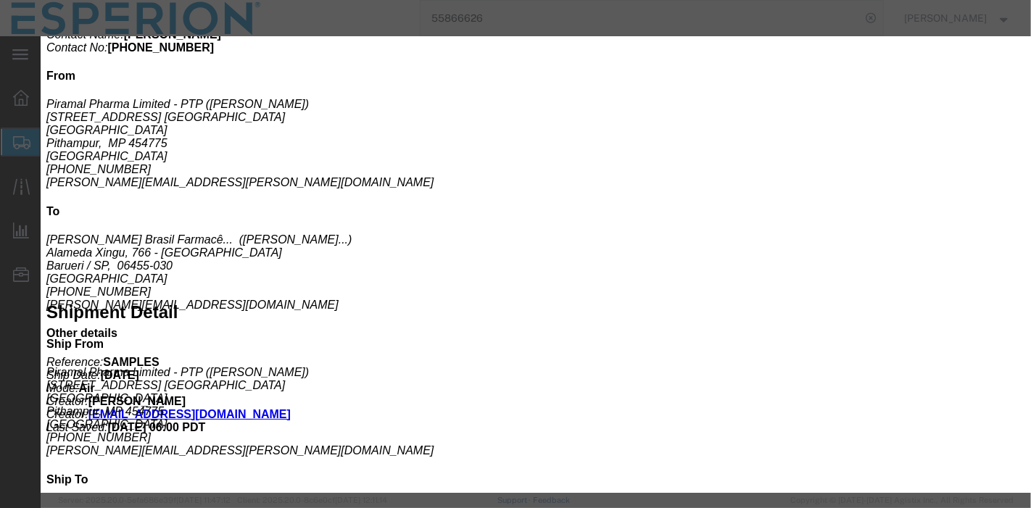
click icon "button"
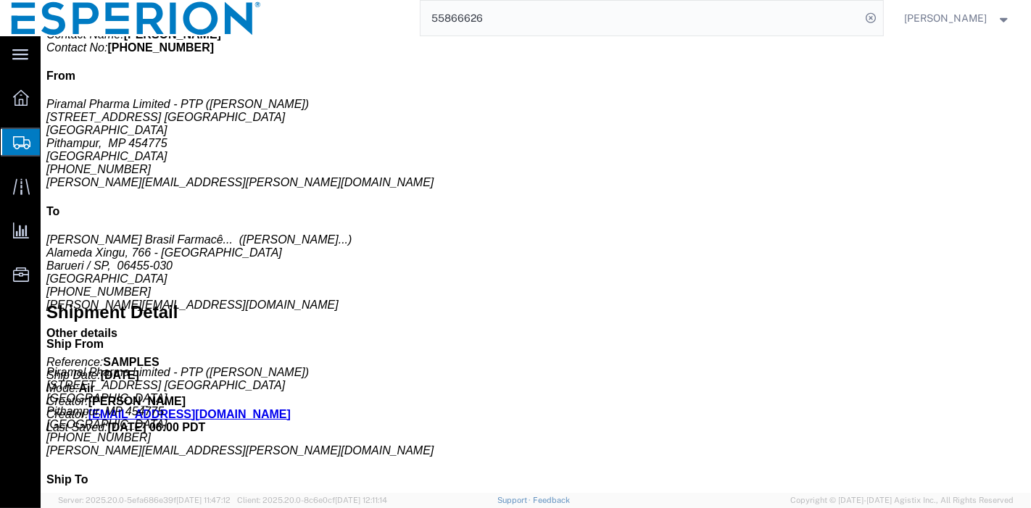
click link "Documents"
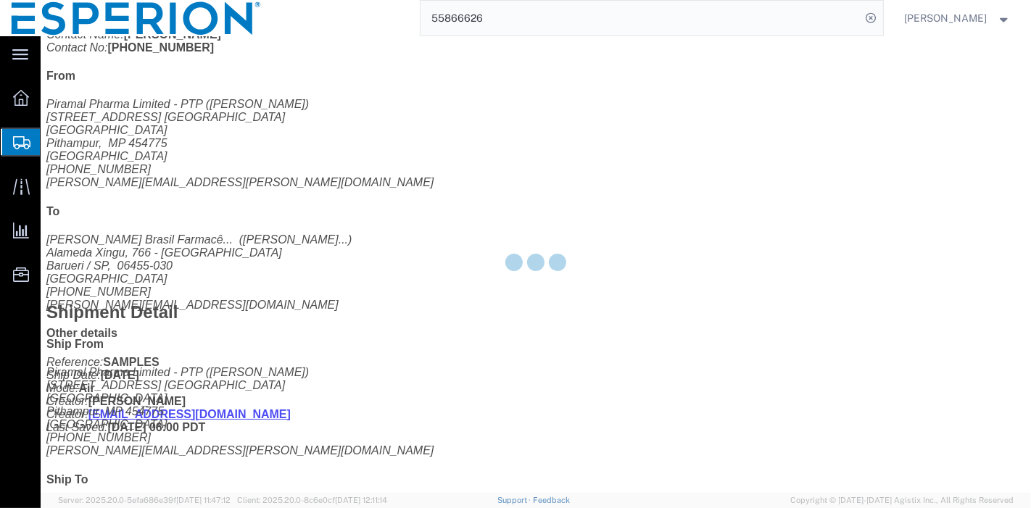
scroll to position [33, 0]
